Goal: Task Accomplishment & Management: Manage account settings

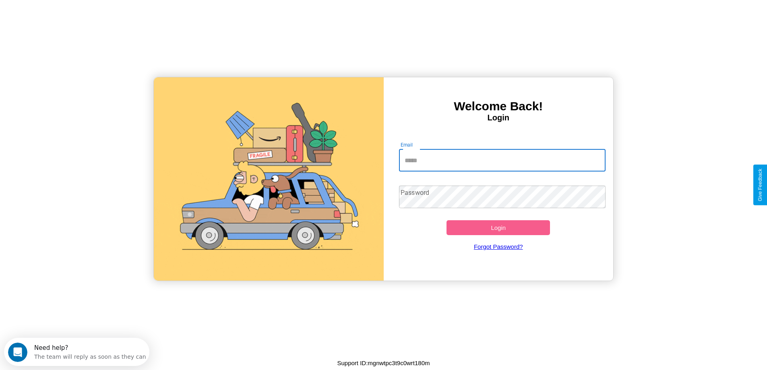
click at [502, 160] on input "Email" at bounding box center [502, 160] width 206 height 23
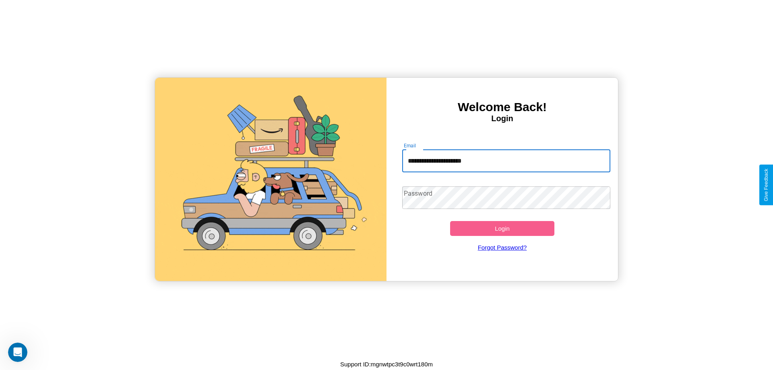
type input "**********"
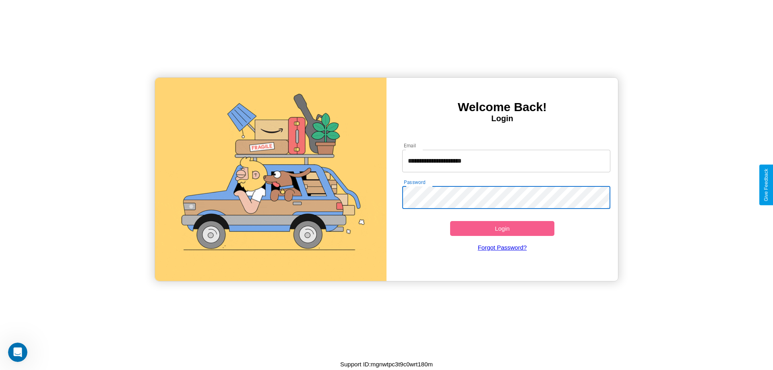
click at [502, 228] on button "Login" at bounding box center [502, 228] width 104 height 15
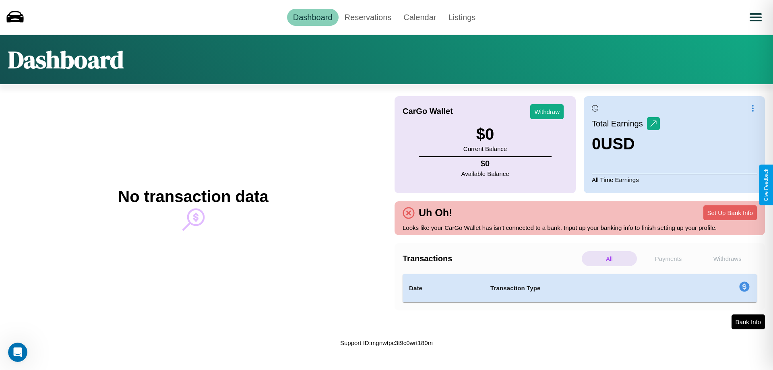
click at [727, 258] on p "Withdraws" at bounding box center [727, 258] width 55 height 15
click at [668, 258] on p "Payments" at bounding box center [668, 258] width 55 height 15
click at [727, 258] on p "Withdraws" at bounding box center [727, 258] width 55 height 15
click at [668, 258] on p "Payments" at bounding box center [668, 258] width 55 height 15
click at [367, 17] on link "Reservations" at bounding box center [367, 17] width 59 height 17
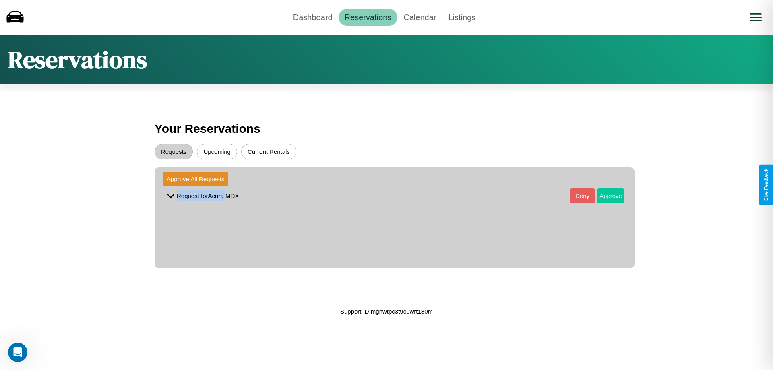
click at [605, 196] on button "Approve" at bounding box center [610, 195] width 27 height 15
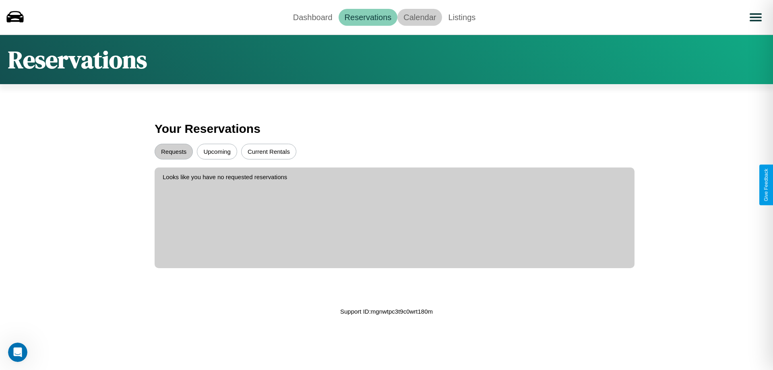
click at [419, 17] on link "Calendar" at bounding box center [419, 17] width 45 height 17
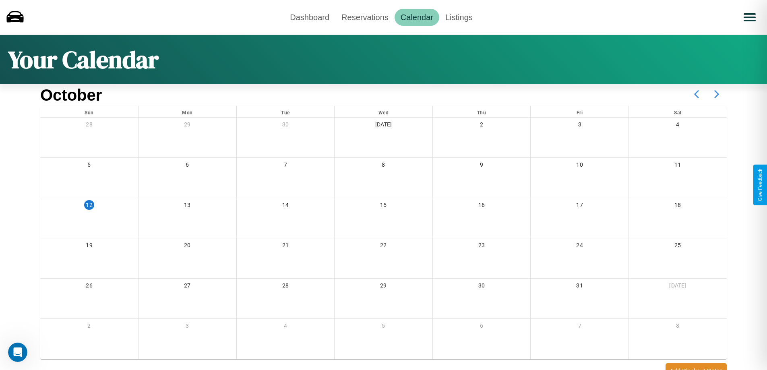
click at [716, 94] on icon at bounding box center [716, 94] width 20 height 20
